Goal: Transaction & Acquisition: Purchase product/service

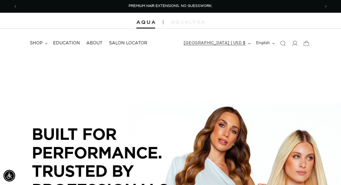
scroll to position [0, 303]
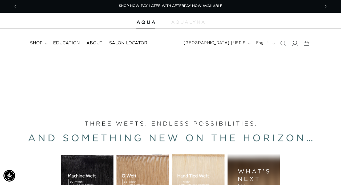
click at [295, 45] on icon at bounding box center [294, 43] width 6 height 6
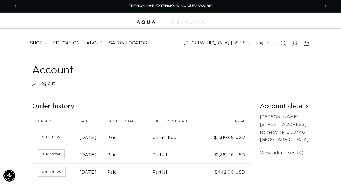
click at [167, 79] on div "Account Log out" at bounding box center [170, 76] width 277 height 25
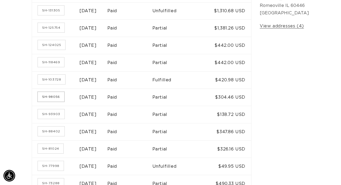
click at [55, 97] on link "SH-98056" at bounding box center [51, 97] width 26 height 10
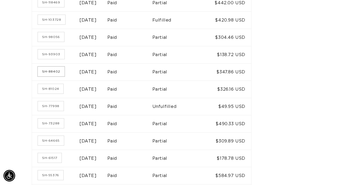
scroll to position [0, 303]
click at [54, 69] on link "SH-88402" at bounding box center [51, 72] width 27 height 10
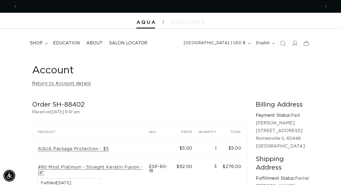
scroll to position [0, 303]
click at [38, 43] on span "shop" at bounding box center [36, 43] width 13 height 6
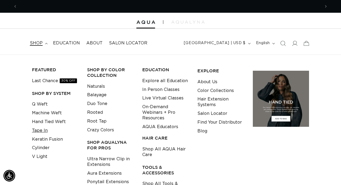
scroll to position [0, 0]
click at [45, 119] on link "Hand Tied Weft" at bounding box center [49, 122] width 34 height 9
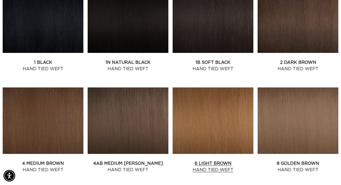
scroll to position [0, 303]
click at [60, 59] on link "1 Black Hand Tied Weft" at bounding box center [43, 65] width 81 height 13
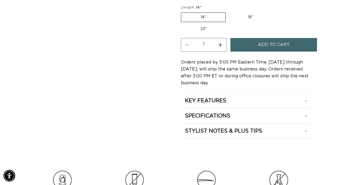
scroll to position [0, 605]
click at [206, 27] on label "22" Variant sold out or unavailable" at bounding box center [203, 28] width 45 height 9
click at [275, 12] on input "22" Variant sold out or unavailable" at bounding box center [275, 11] width 0 height 0
radio input "true"
click at [219, 43] on button "Increase quantity for 1 Black - Hand Tied Weft" at bounding box center [220, 45] width 12 height 14
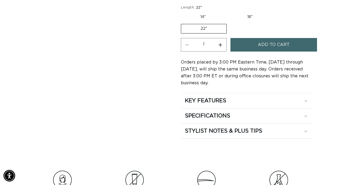
type input "2"
click at [248, 46] on button "Add to cart" at bounding box center [273, 45] width 86 height 14
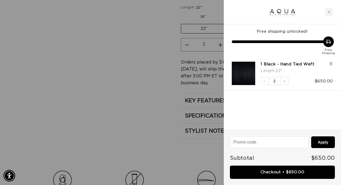
scroll to position [0, 303]
click at [266, 81] on button "Decrease quantity" at bounding box center [264, 81] width 8 height 8
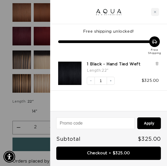
scroll to position [0, 138]
click at [35, 24] on div at bounding box center [83, 83] width 167 height 166
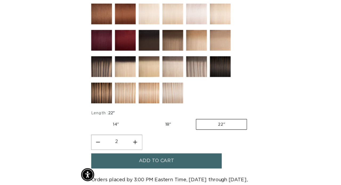
scroll to position [0, 605]
